Goal: Use online tool/utility

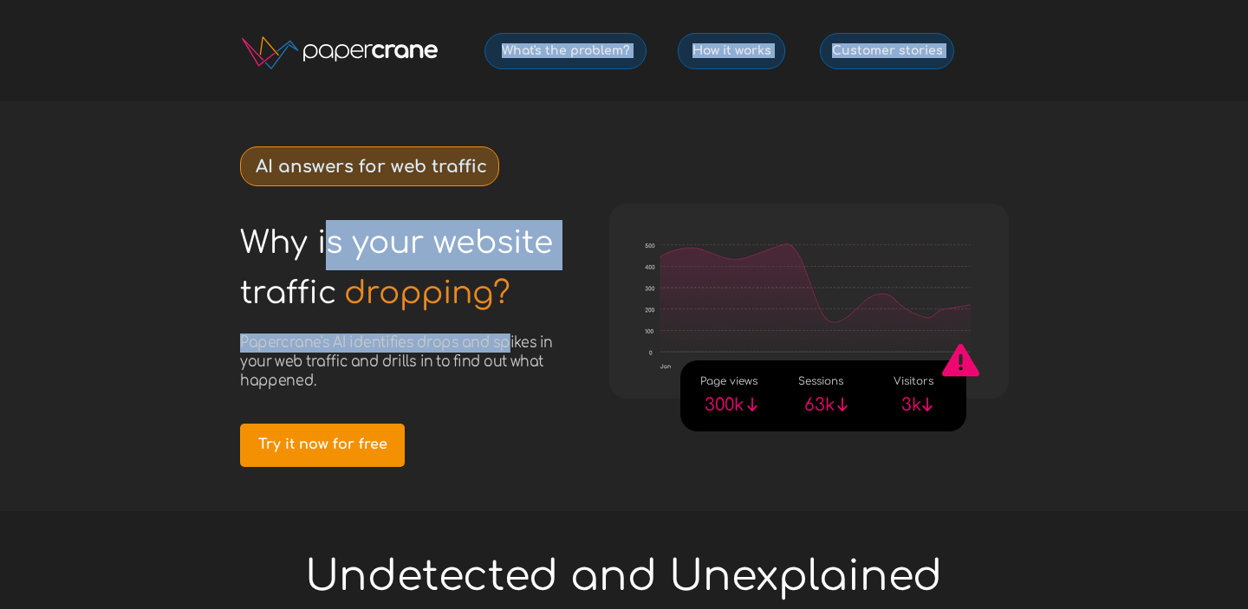
drag, startPoint x: 323, startPoint y: 252, endPoint x: 508, endPoint y: 347, distance: 207.3
click at [510, 0] on div "Why is your website © 2025 PapercraneAI Inc How it works What's the problem? Cu…" at bounding box center [624, 0] width 815 height 0
click at [508, 347] on span "Papercrane's AI identifies drops and spikes in your web traffic and drills in t…" at bounding box center [396, 361] width 313 height 55
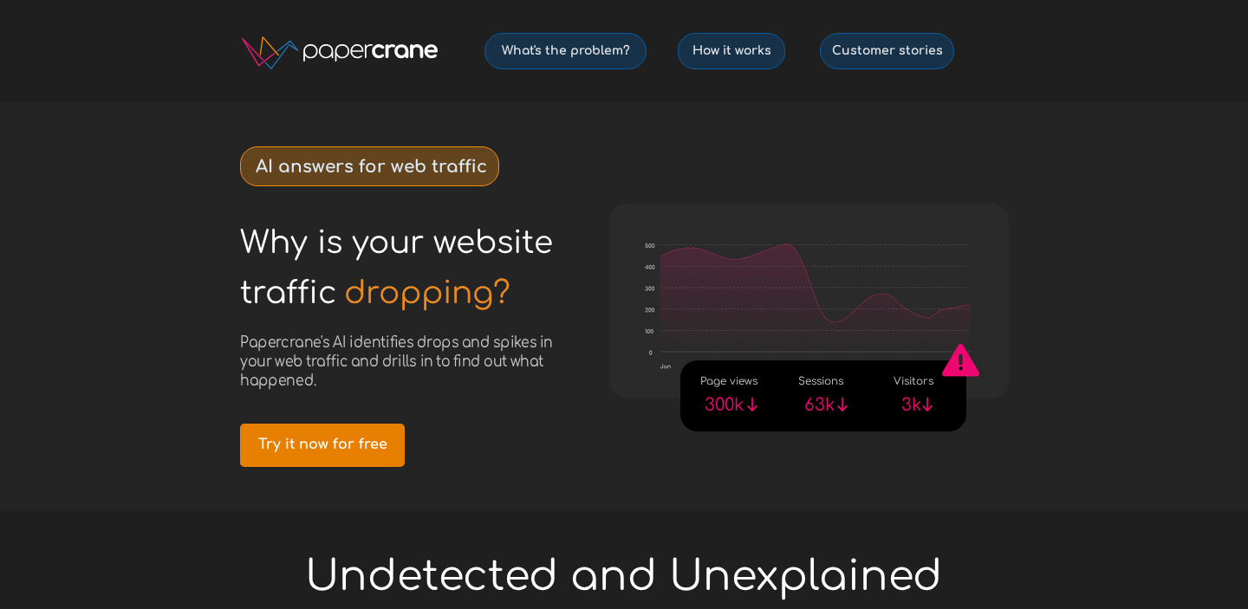
click at [348, 445] on span "Try it now for free" at bounding box center [322, 445] width 165 height 16
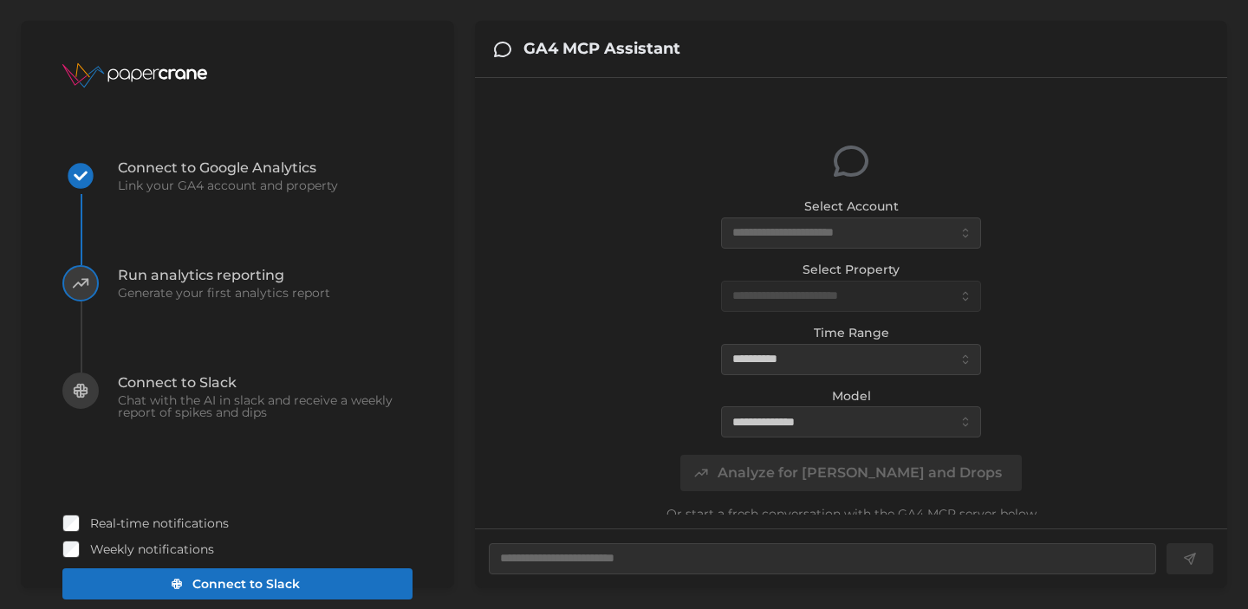
type textarea "*"
type input "*******"
type input "**********"
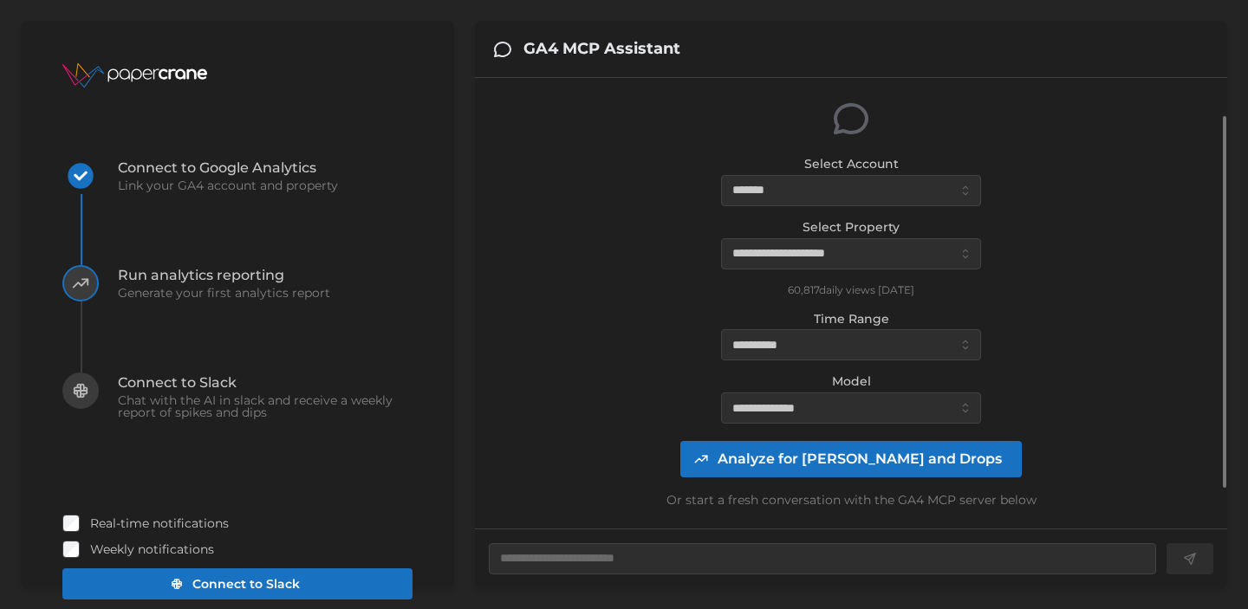
scroll to position [88, 0]
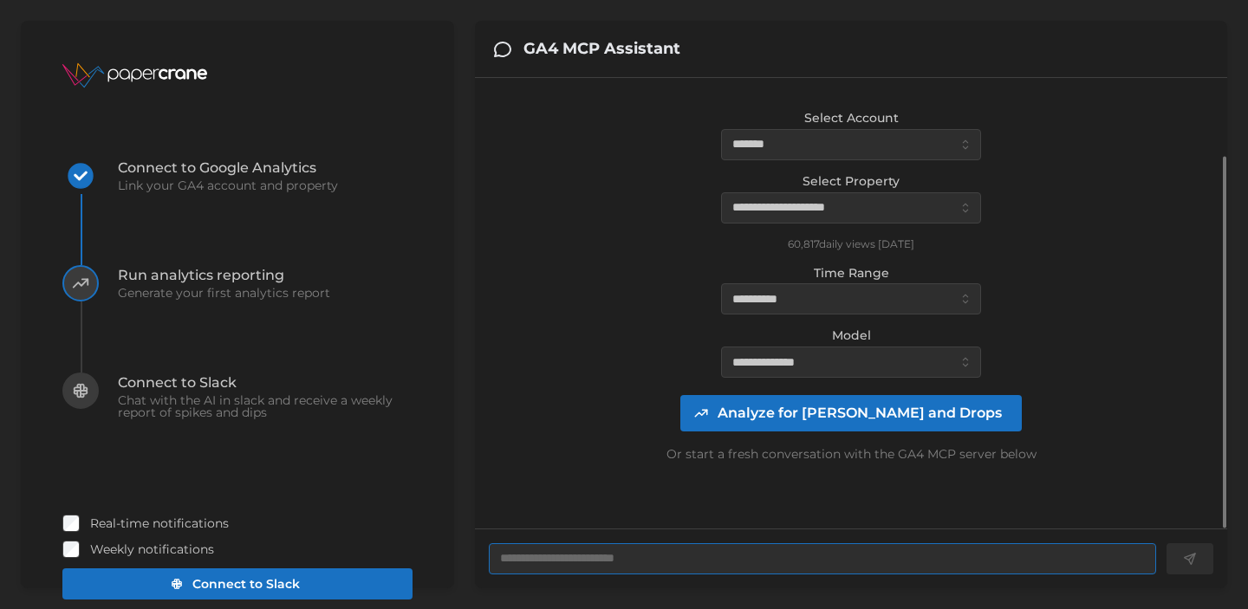
click at [618, 561] on textarea at bounding box center [822, 558] width 667 height 31
click at [851, 414] on span "Analyze for [PERSON_NAME] and Drops" at bounding box center [859, 413] width 284 height 35
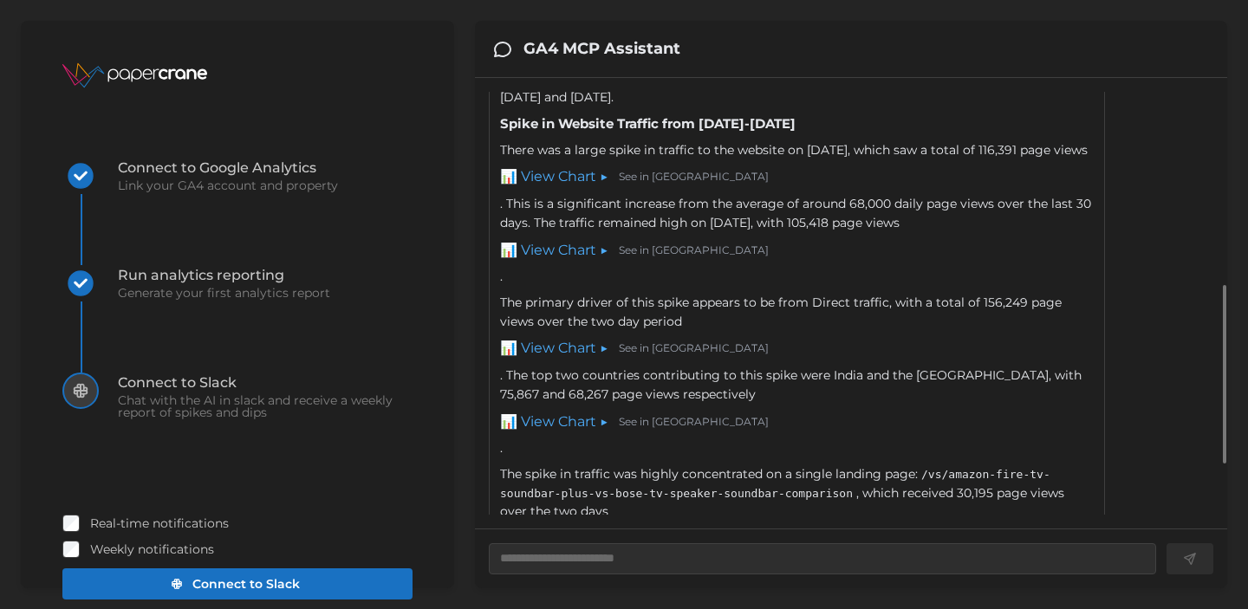
scroll to position [487, 0]
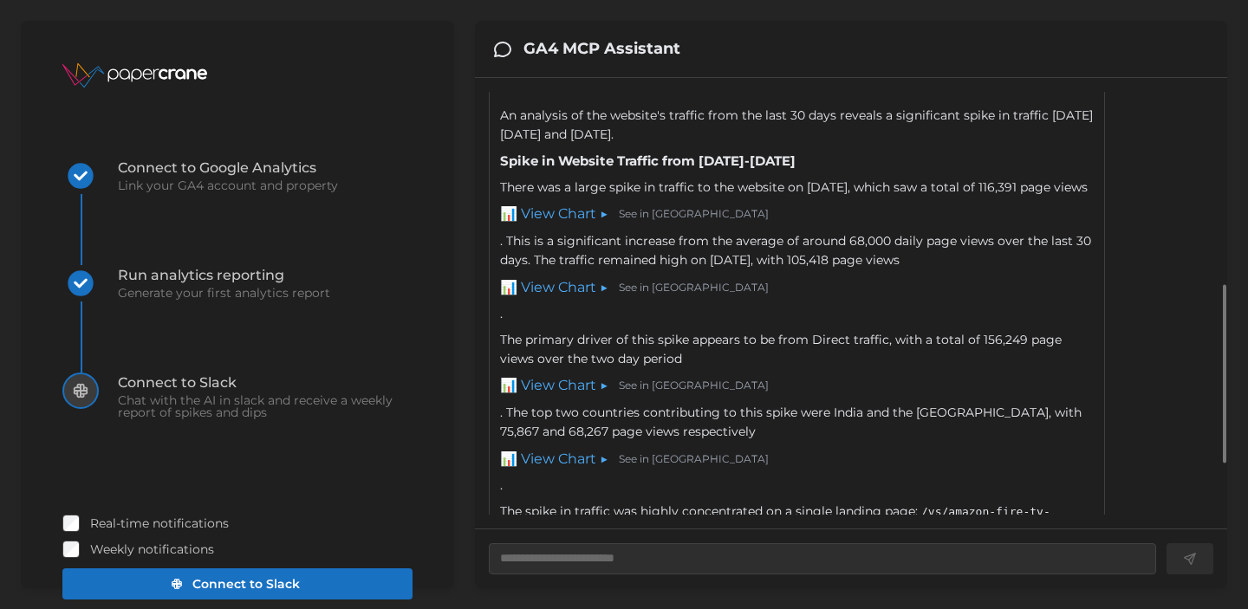
drag, startPoint x: 743, startPoint y: 184, endPoint x: 876, endPoint y: 195, distance: 133.1
click at [876, 195] on div "An analysis of the website's traffic from the last 30 days reveals a significan…" at bounding box center [797, 360] width 594 height 507
click at [561, 225] on link "📊 View Chart ▶" at bounding box center [554, 215] width 108 height 22
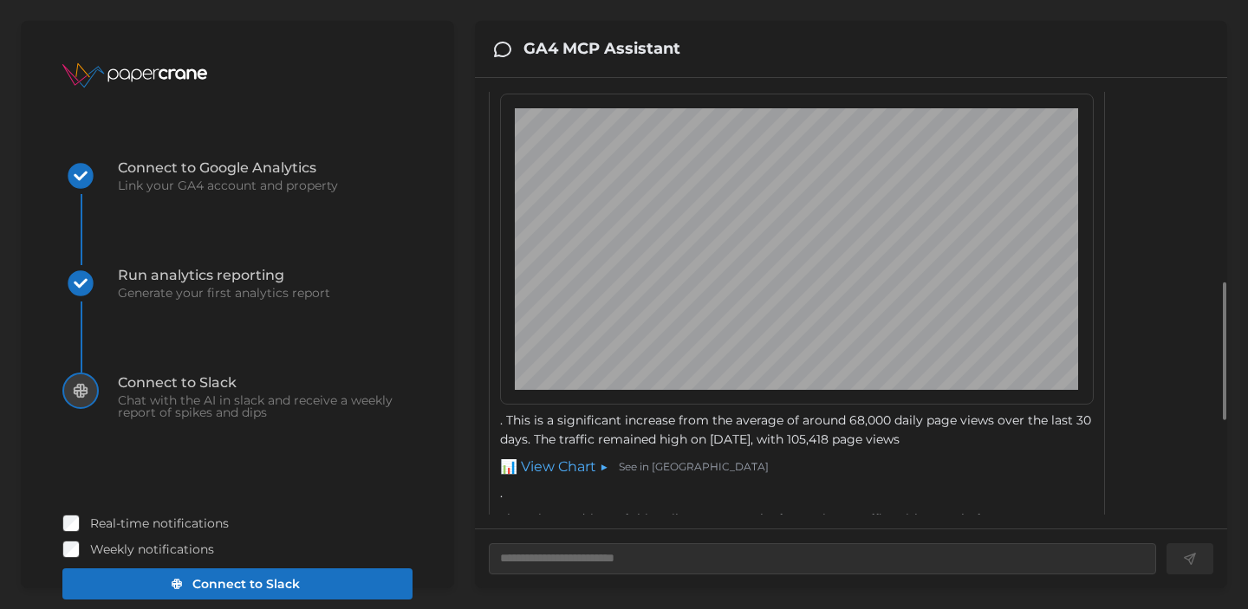
scroll to position [627, 0]
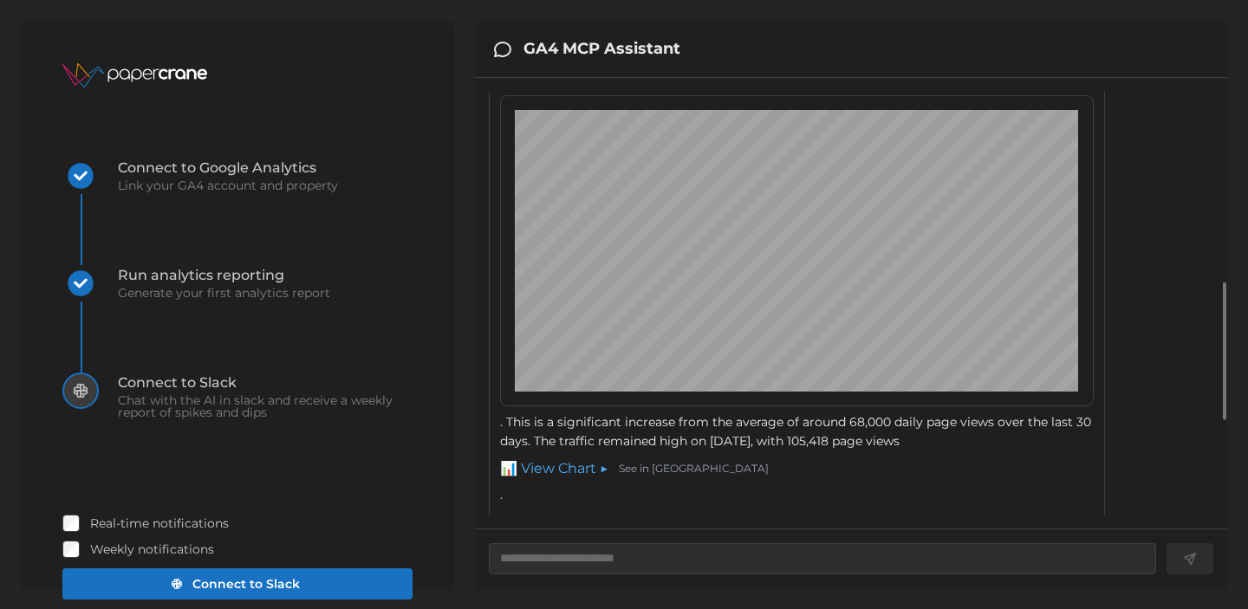
click at [571, 85] on link "📊 View Chart ▼" at bounding box center [554, 74] width 108 height 22
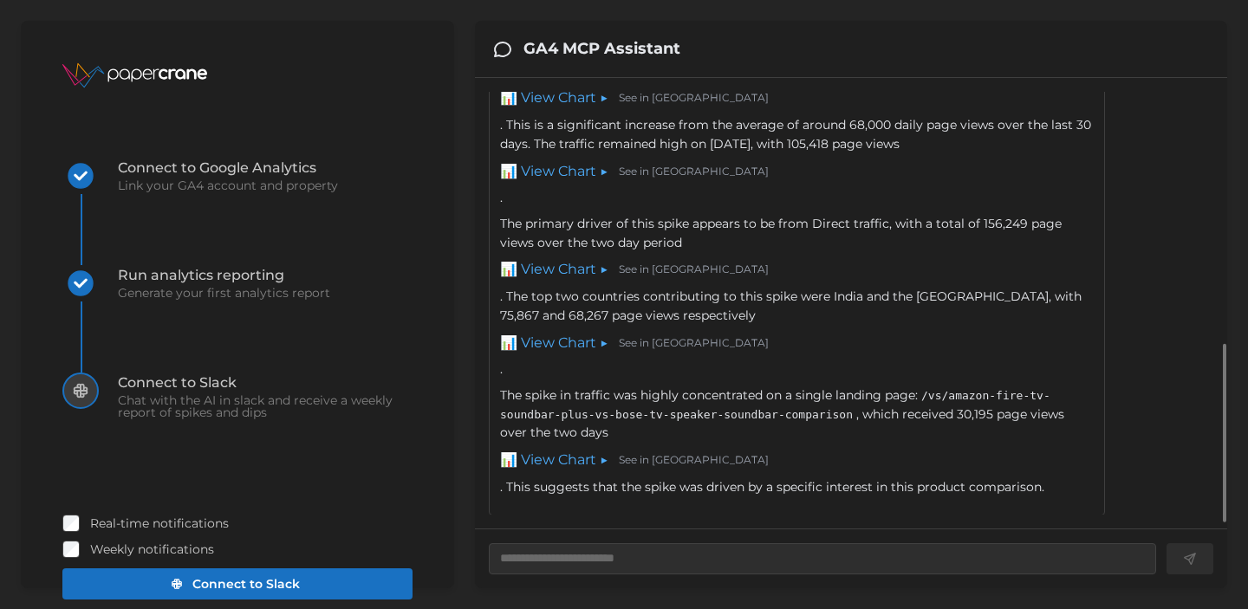
click at [562, 182] on link "📊 View Chart ▶" at bounding box center [554, 172] width 108 height 22
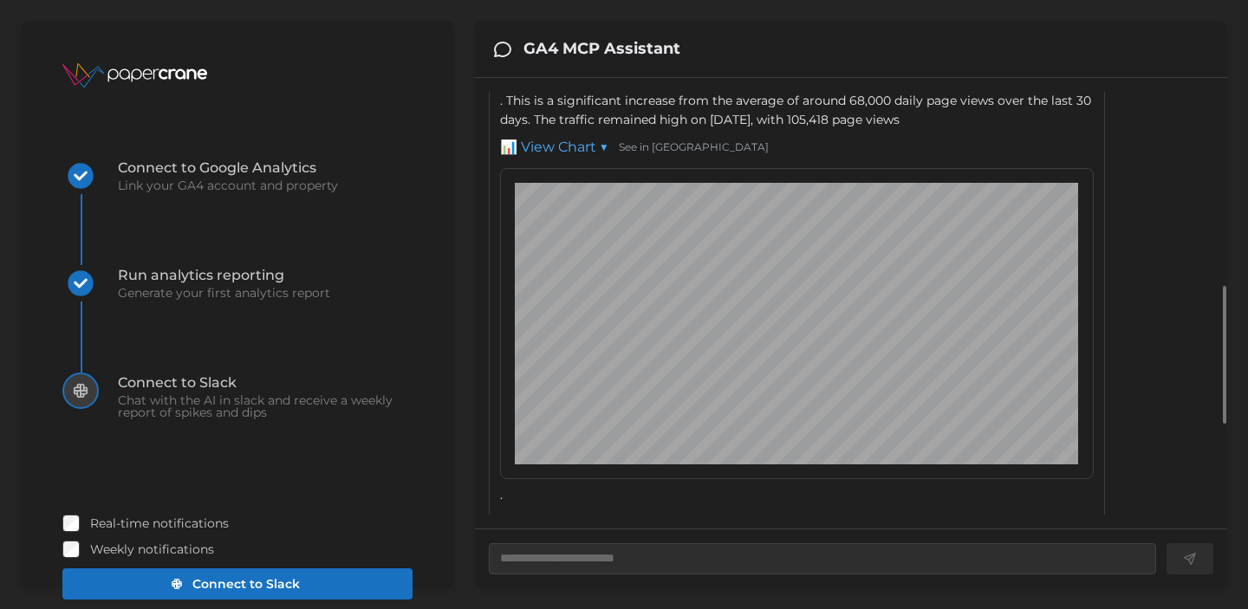
scroll to position [715, 0]
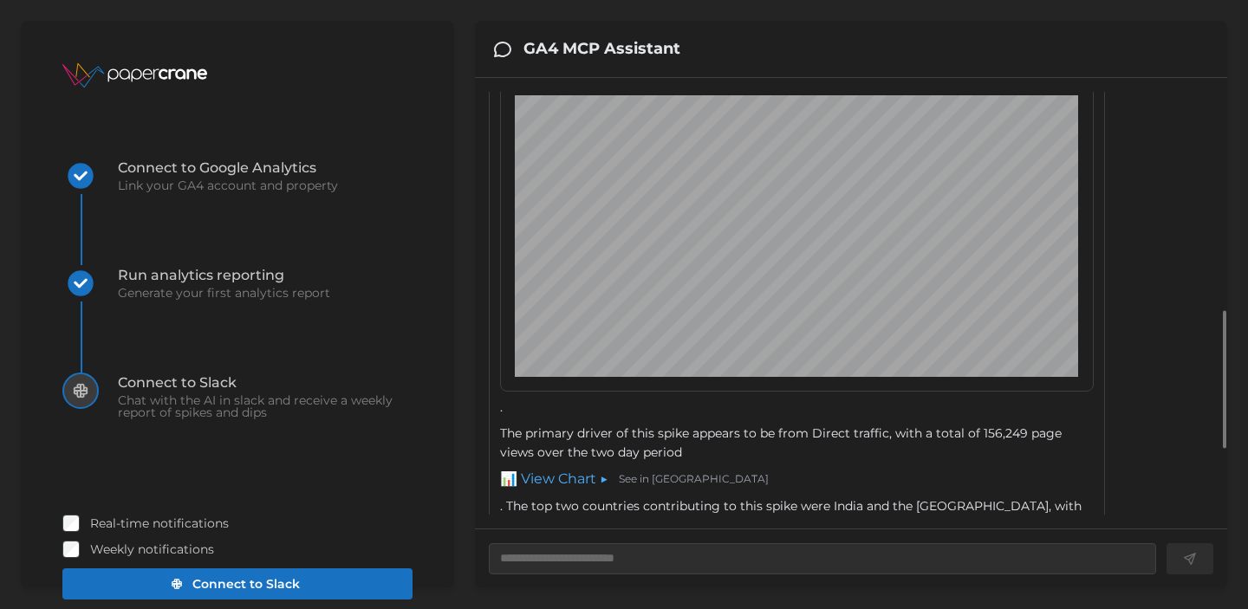
click at [578, 71] on link "📊 View Chart ▼" at bounding box center [554, 60] width 108 height 22
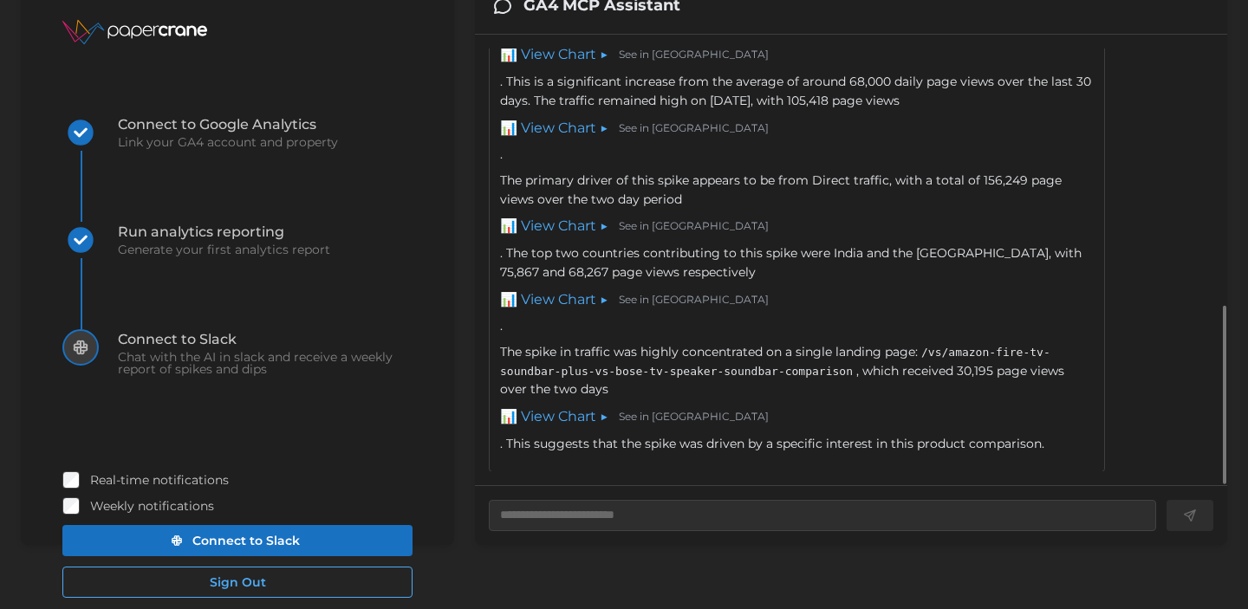
scroll to position [59, 0]
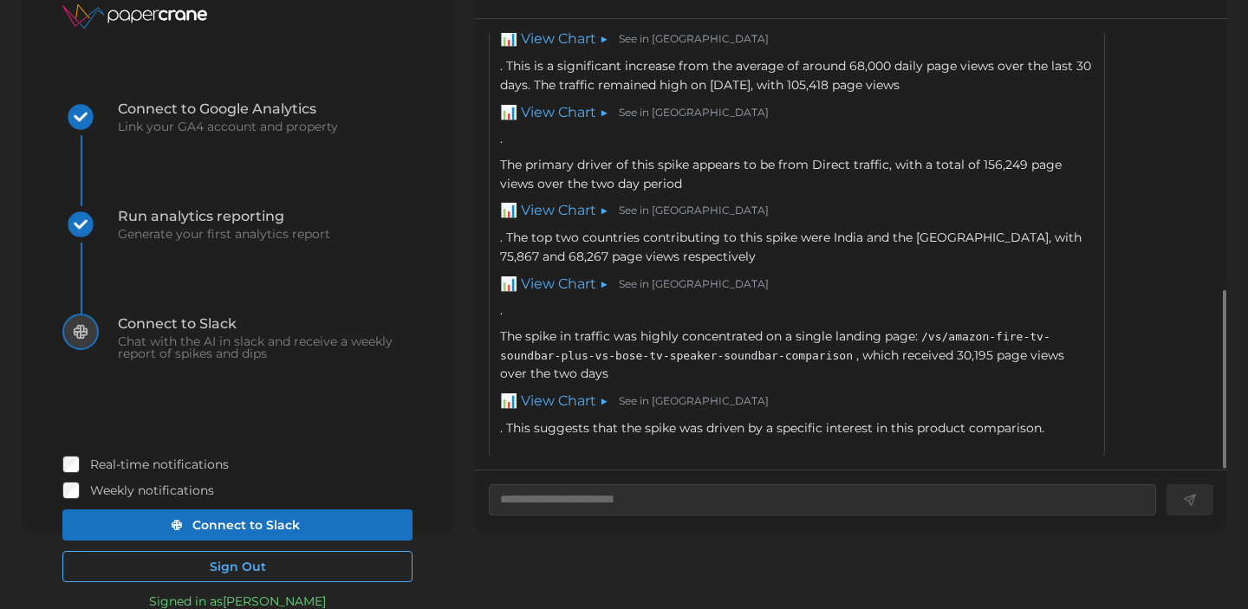
click at [569, 400] on link "📊 View Chart ▶" at bounding box center [554, 402] width 108 height 22
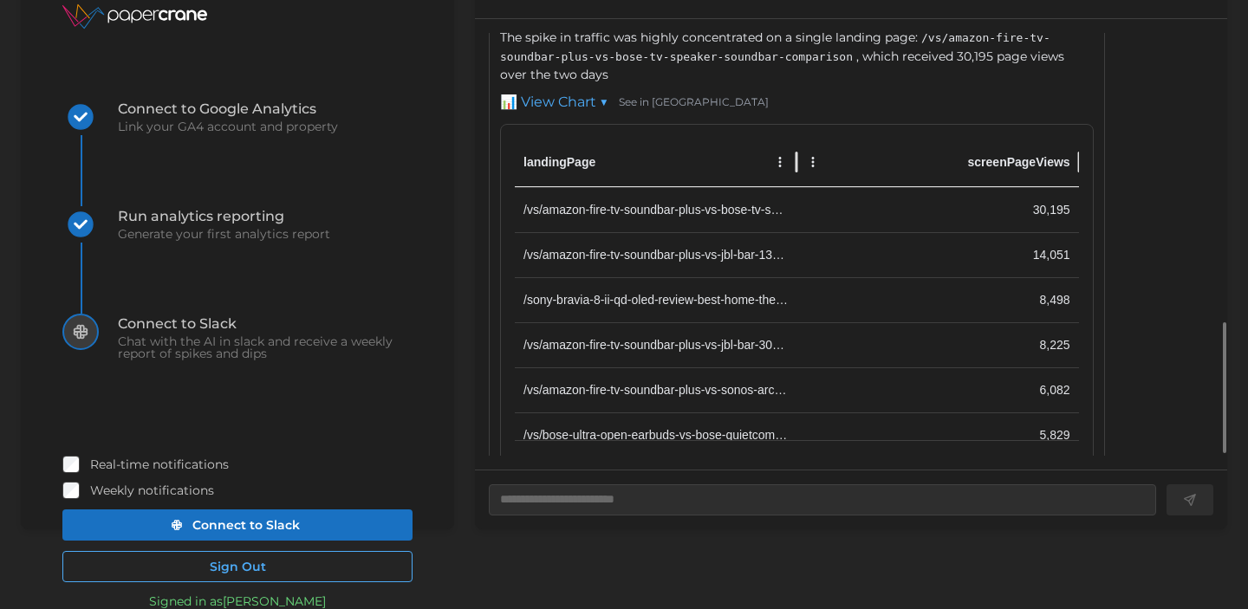
scroll to position [896, 0]
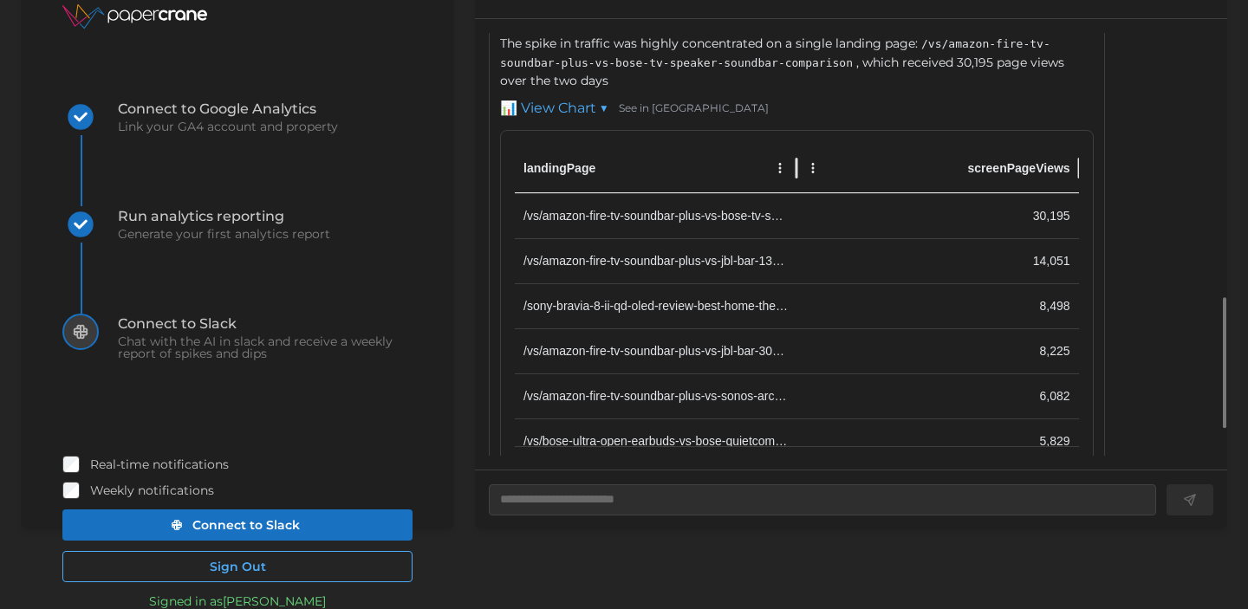
click at [572, 120] on link "📊 View Chart ▼" at bounding box center [554, 109] width 108 height 22
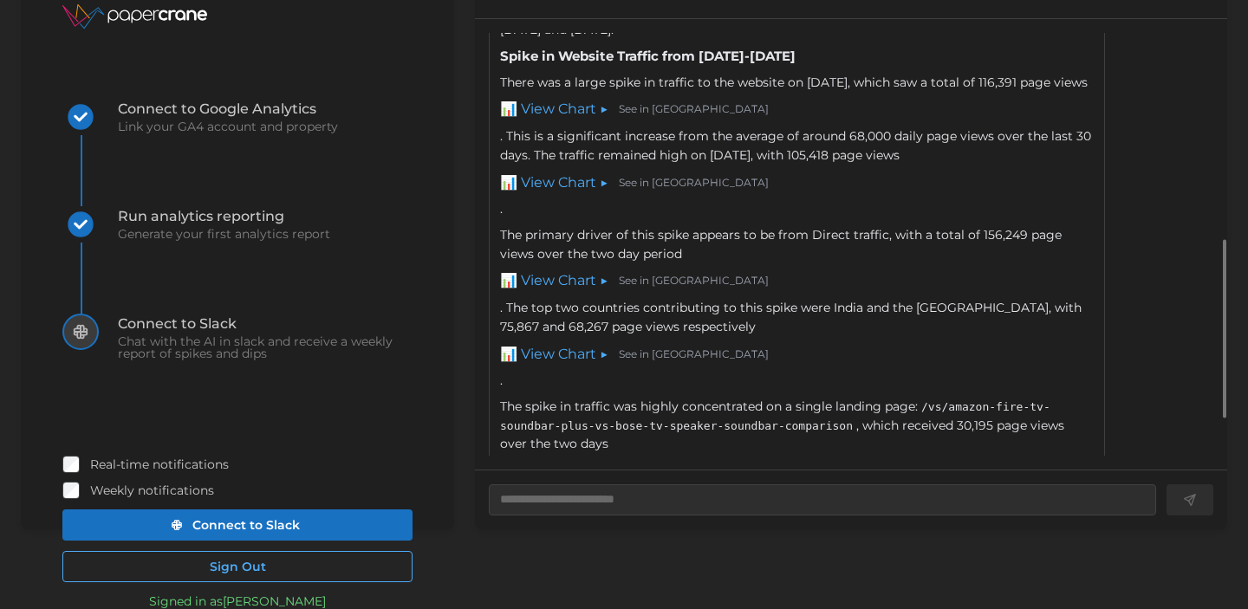
scroll to position [520, 0]
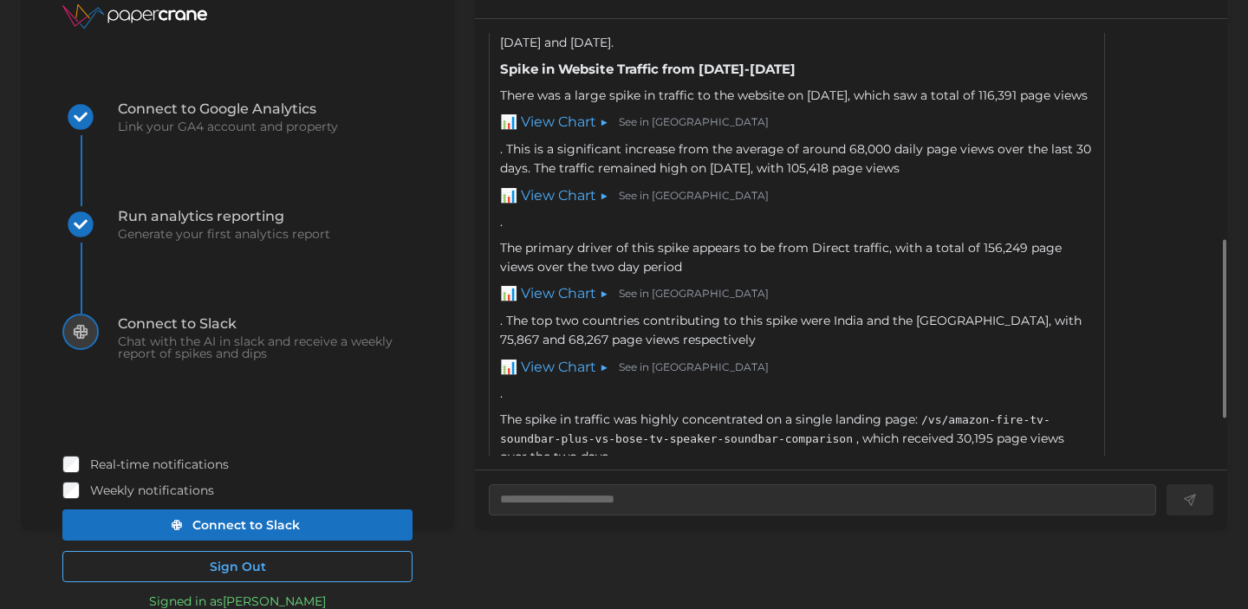
click at [557, 133] on link "📊 View Chart ▶" at bounding box center [554, 123] width 108 height 22
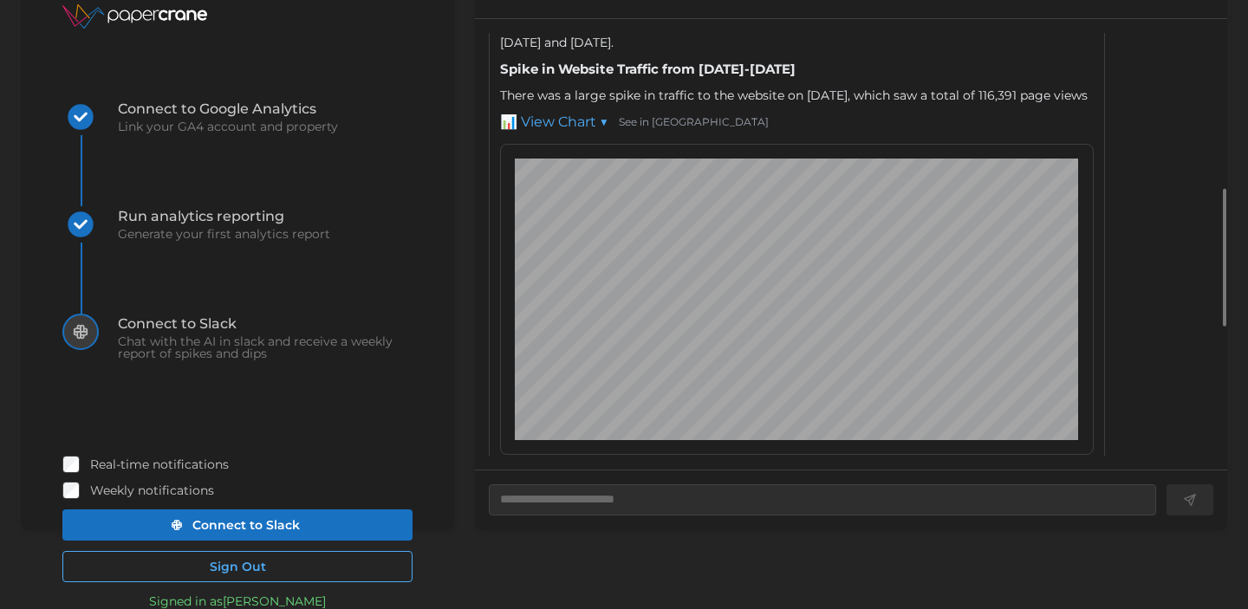
click at [577, 133] on link "📊 View Chart ▼" at bounding box center [554, 123] width 108 height 22
type textarea "*"
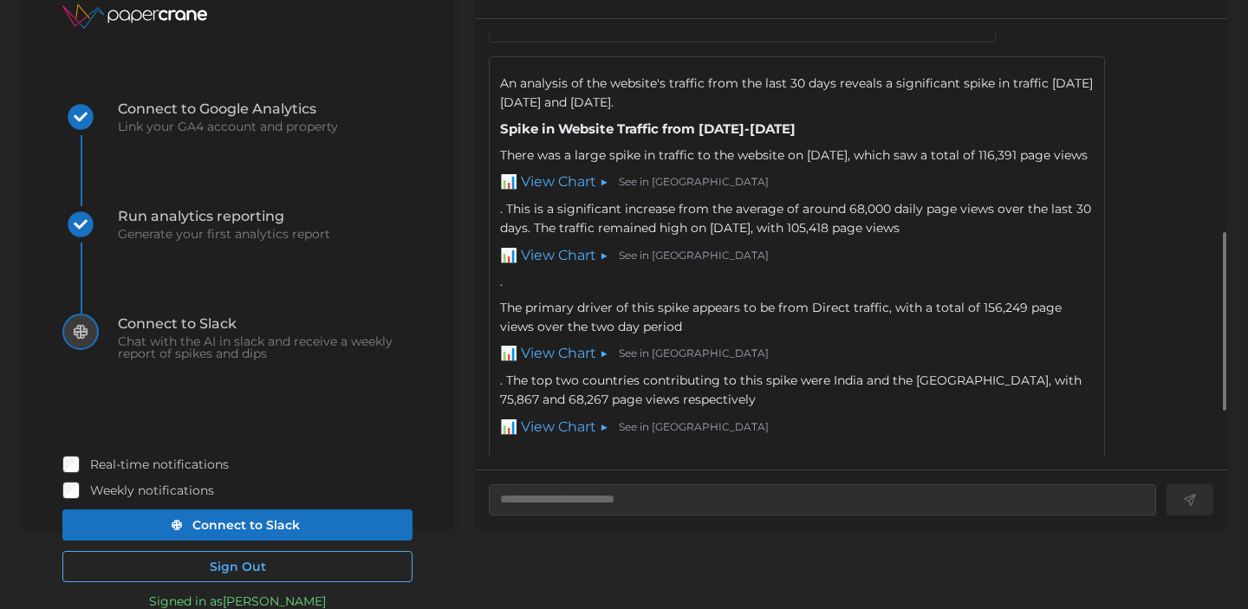
scroll to position [523, 0]
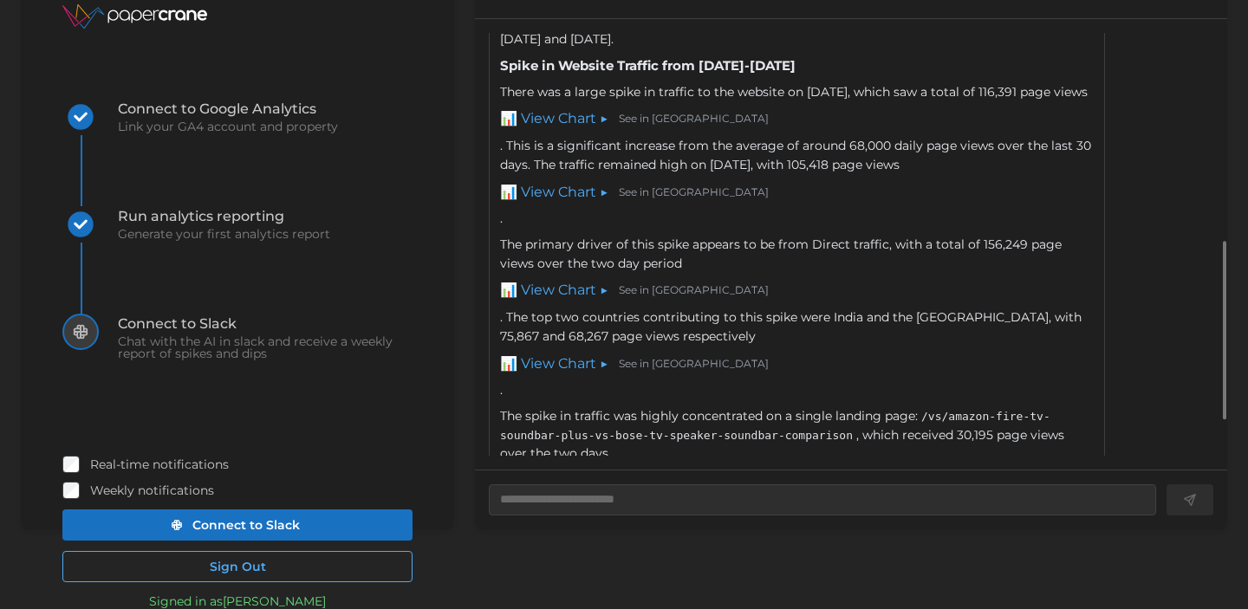
click at [652, 127] on link "See in [GEOGRAPHIC_DATA]" at bounding box center [694, 119] width 150 height 16
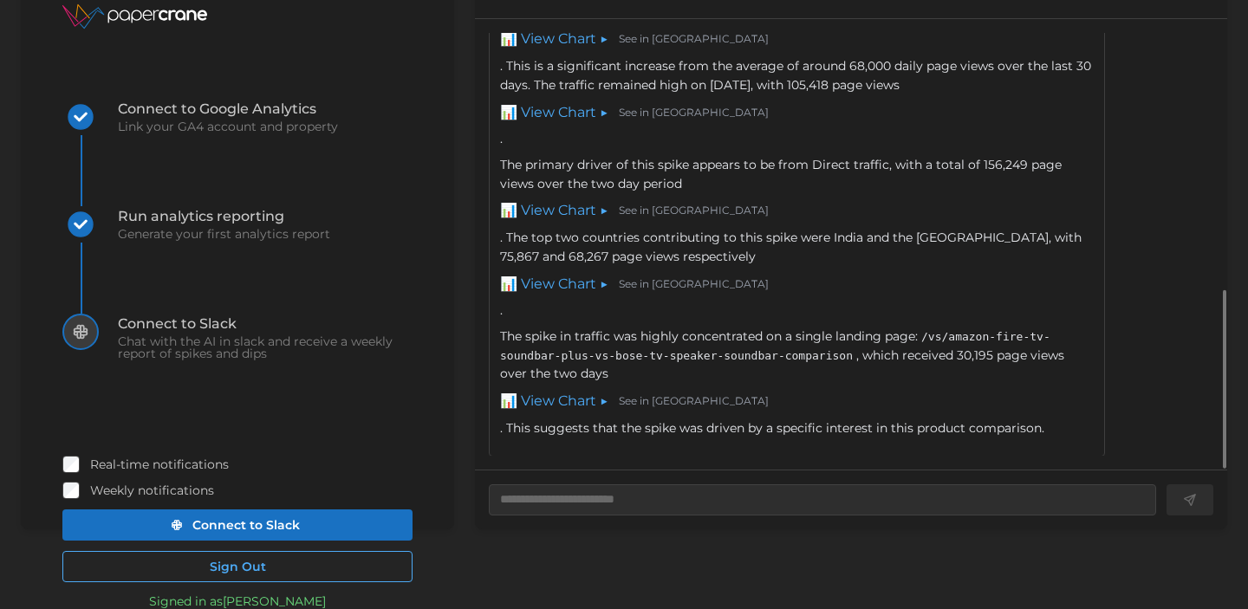
click at [643, 406] on link "See in [GEOGRAPHIC_DATA]" at bounding box center [694, 401] width 150 height 16
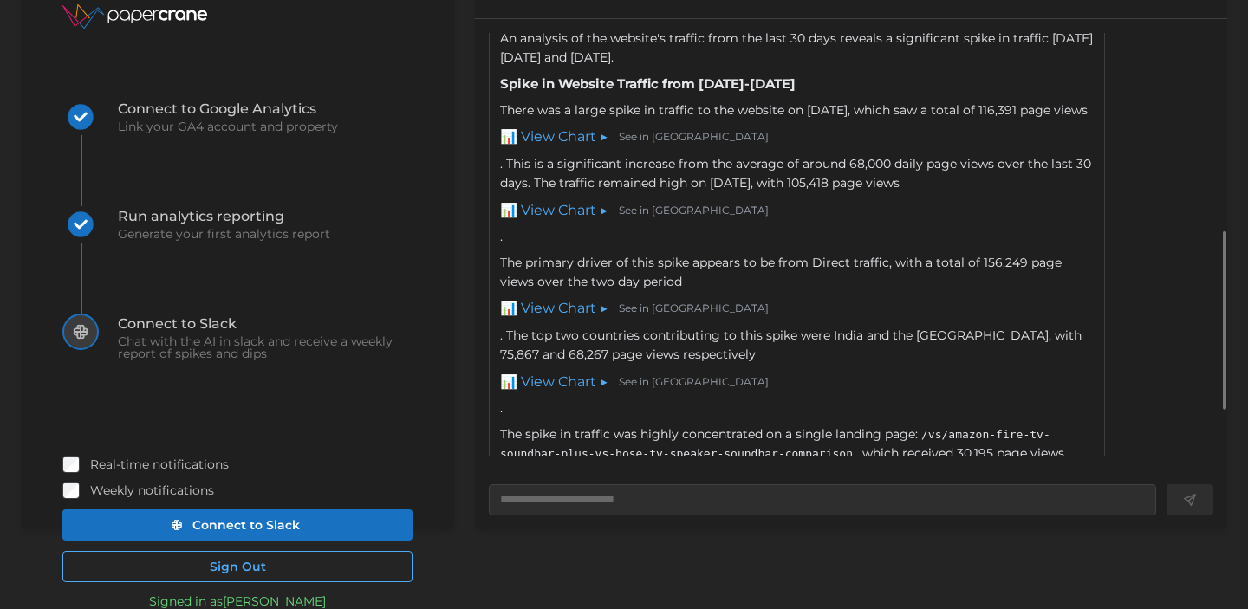
scroll to position [477, 0]
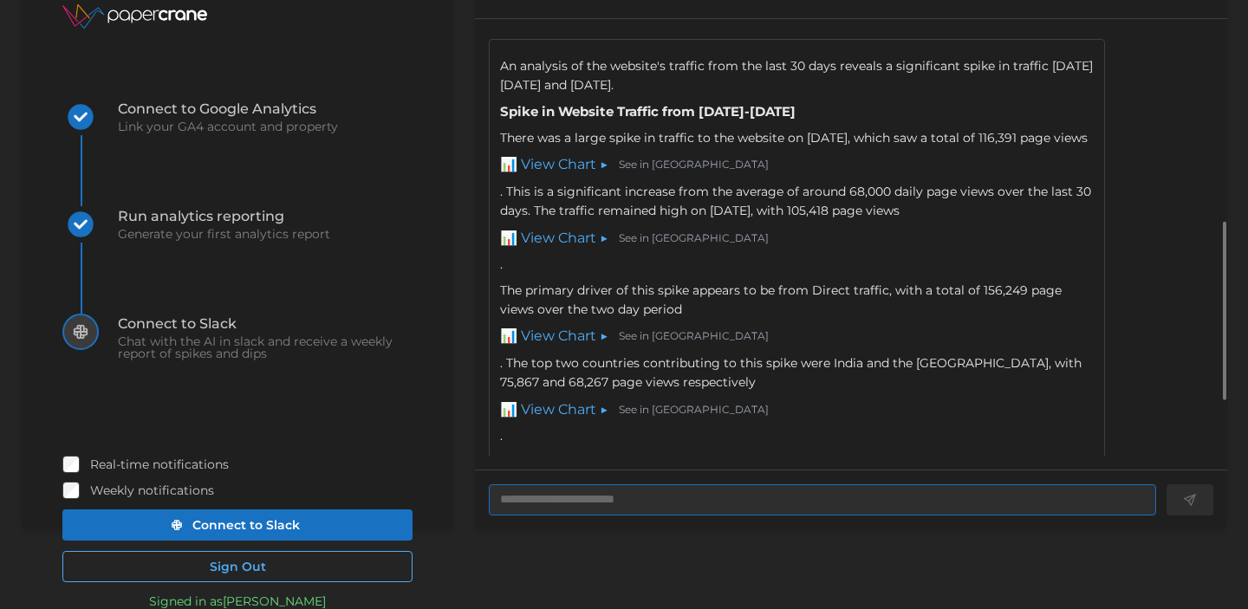
click at [743, 499] on textarea at bounding box center [822, 499] width 667 height 31
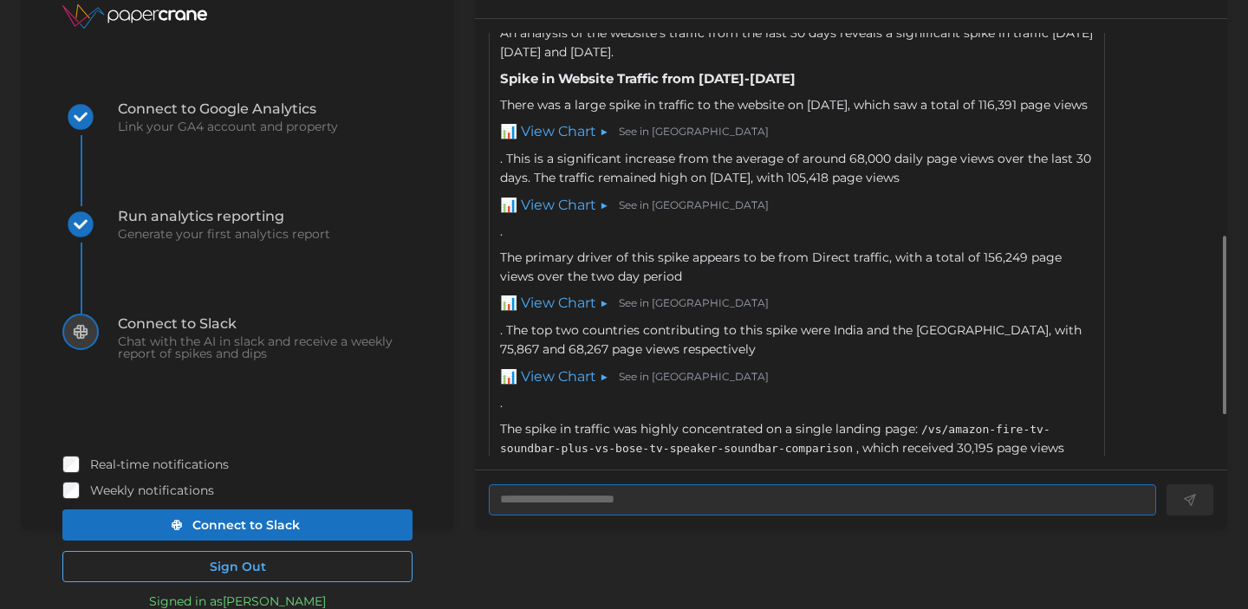
scroll to position [508, 0]
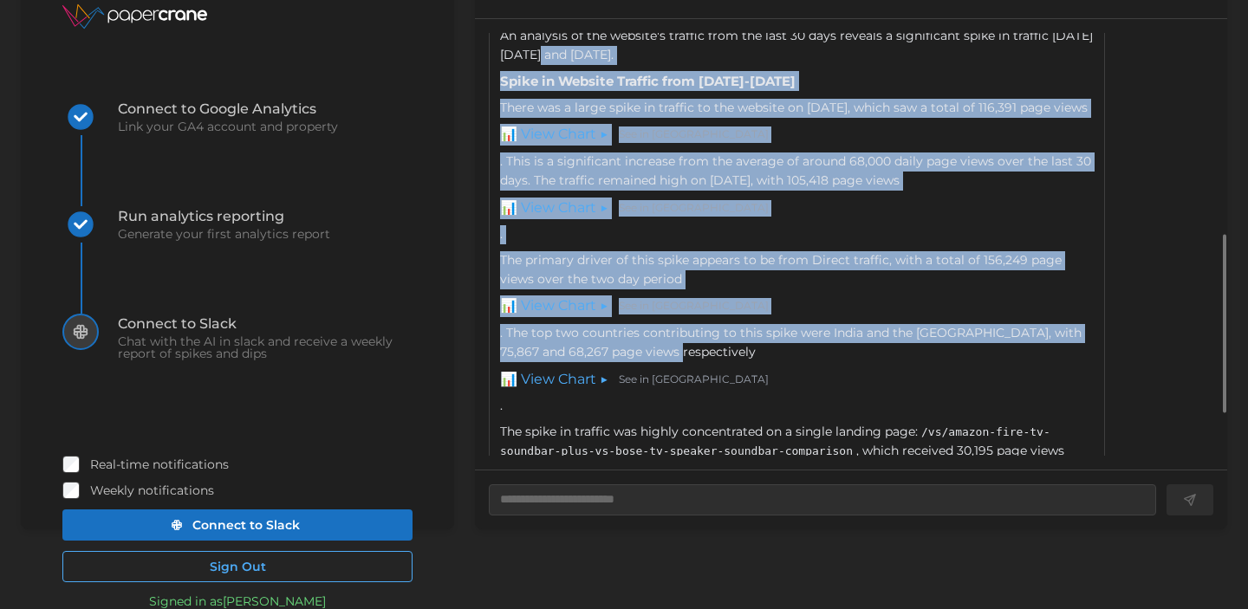
drag, startPoint x: 557, startPoint y: 65, endPoint x: 670, endPoint y: 388, distance: 342.3
click at [670, 389] on div "An analysis of the website's traffic from the last 30 days reveals a significan…" at bounding box center [797, 280] width 594 height 507
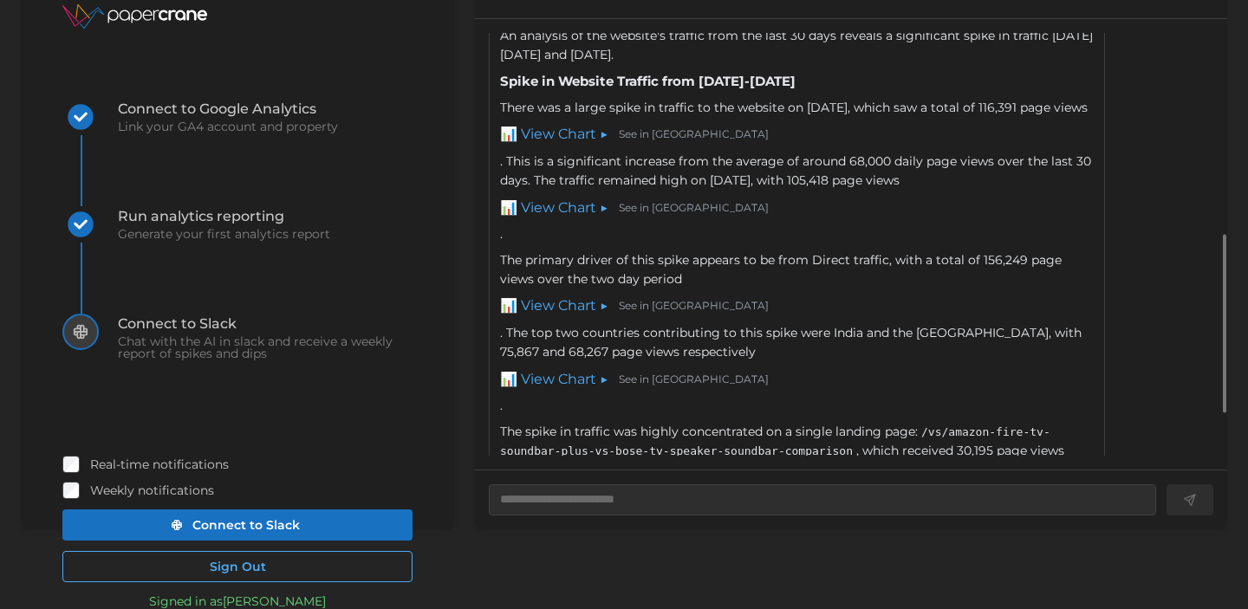
click at [710, 416] on div "The primary driver of this spike appears to be from Direct traffic, with a tota…" at bounding box center [797, 333] width 594 height 165
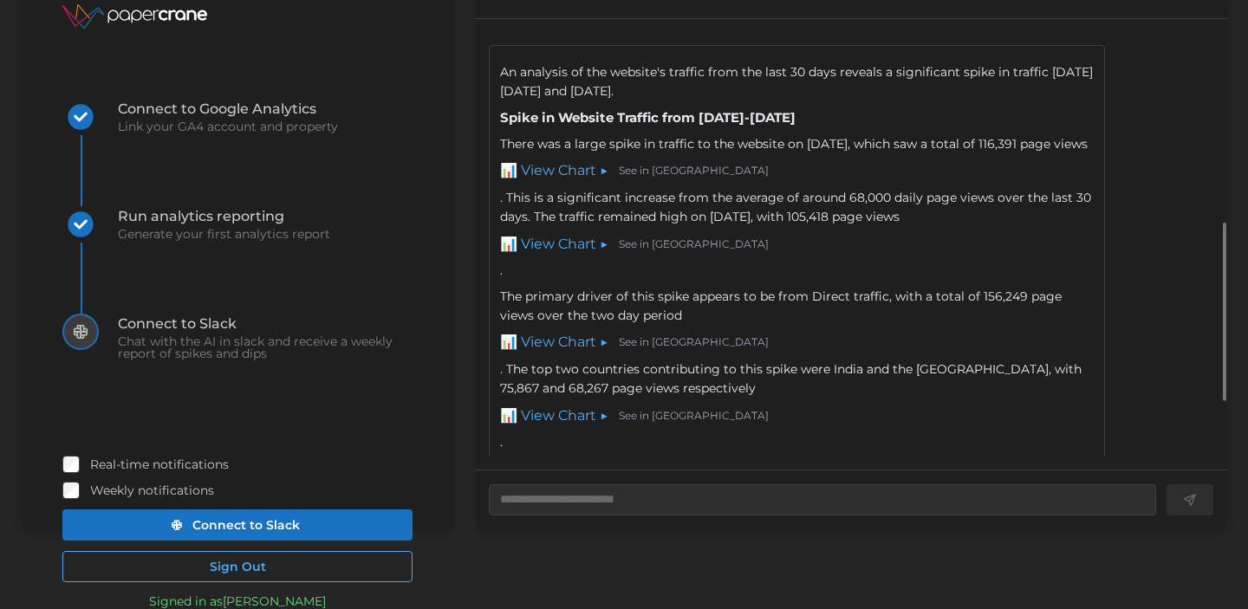
scroll to position [479, 0]
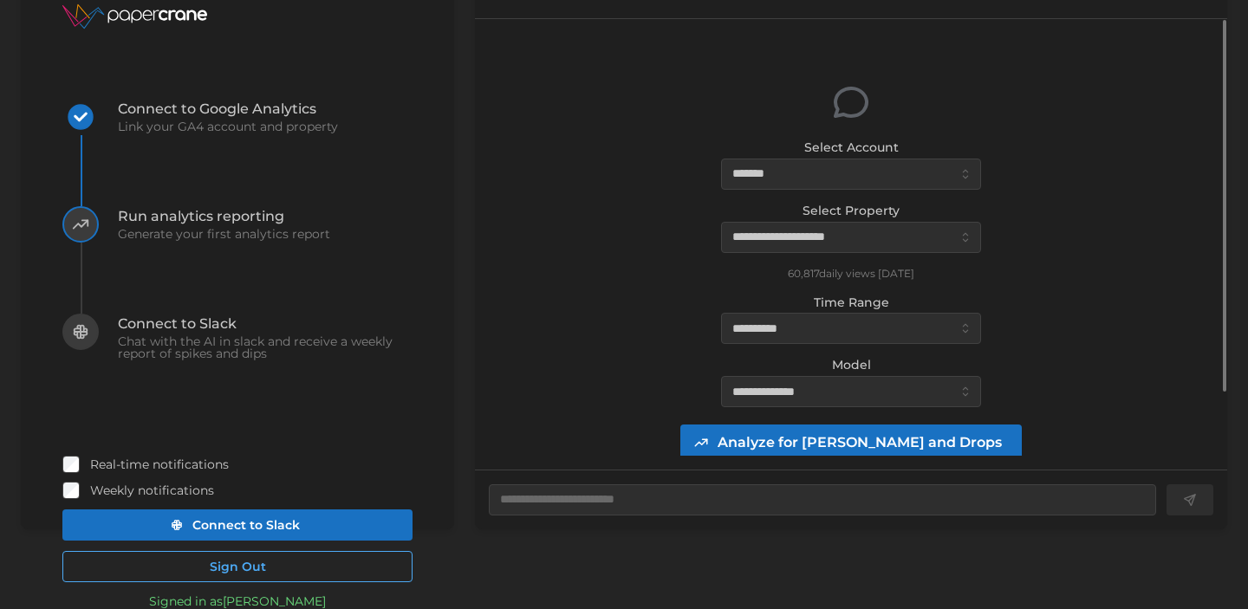
click at [899, 436] on span "Analyze for [PERSON_NAME] and Drops" at bounding box center [859, 442] width 284 height 35
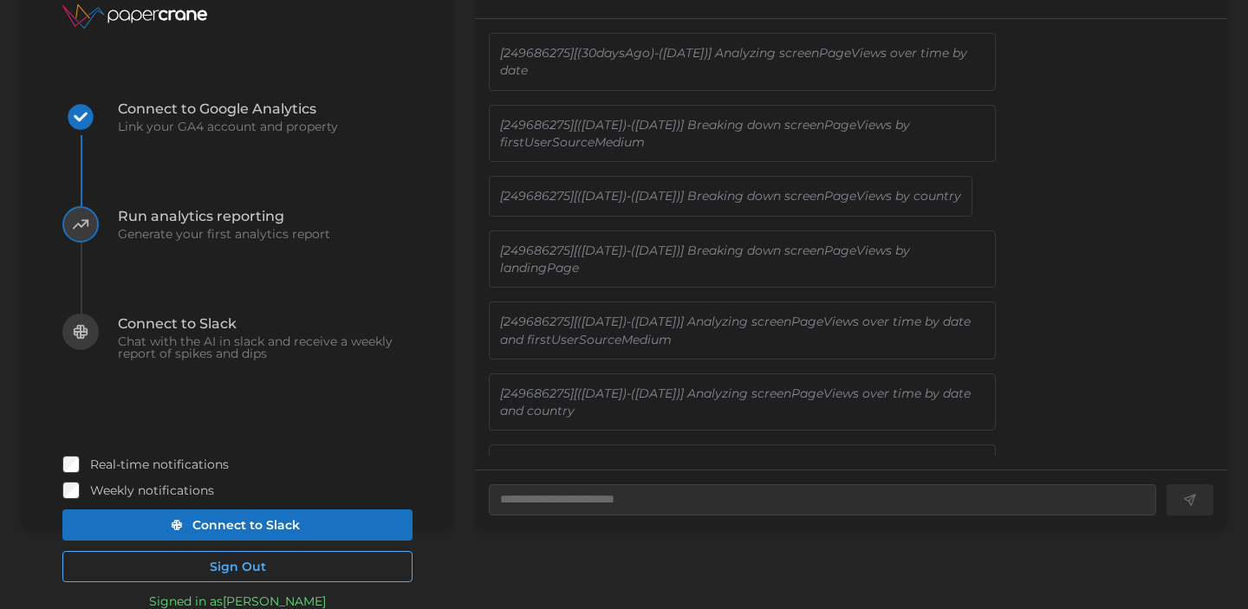
type textarea "*"
